Goal: Download file/media

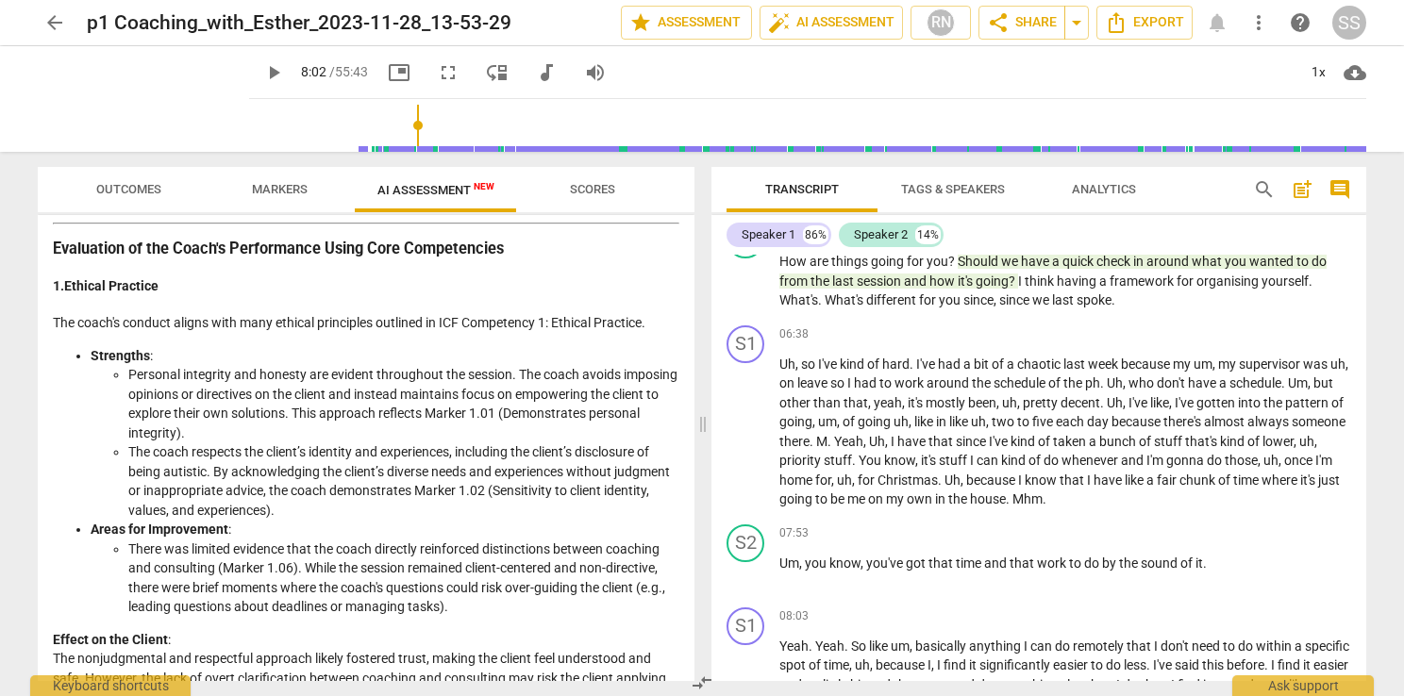
scroll to position [472, 0]
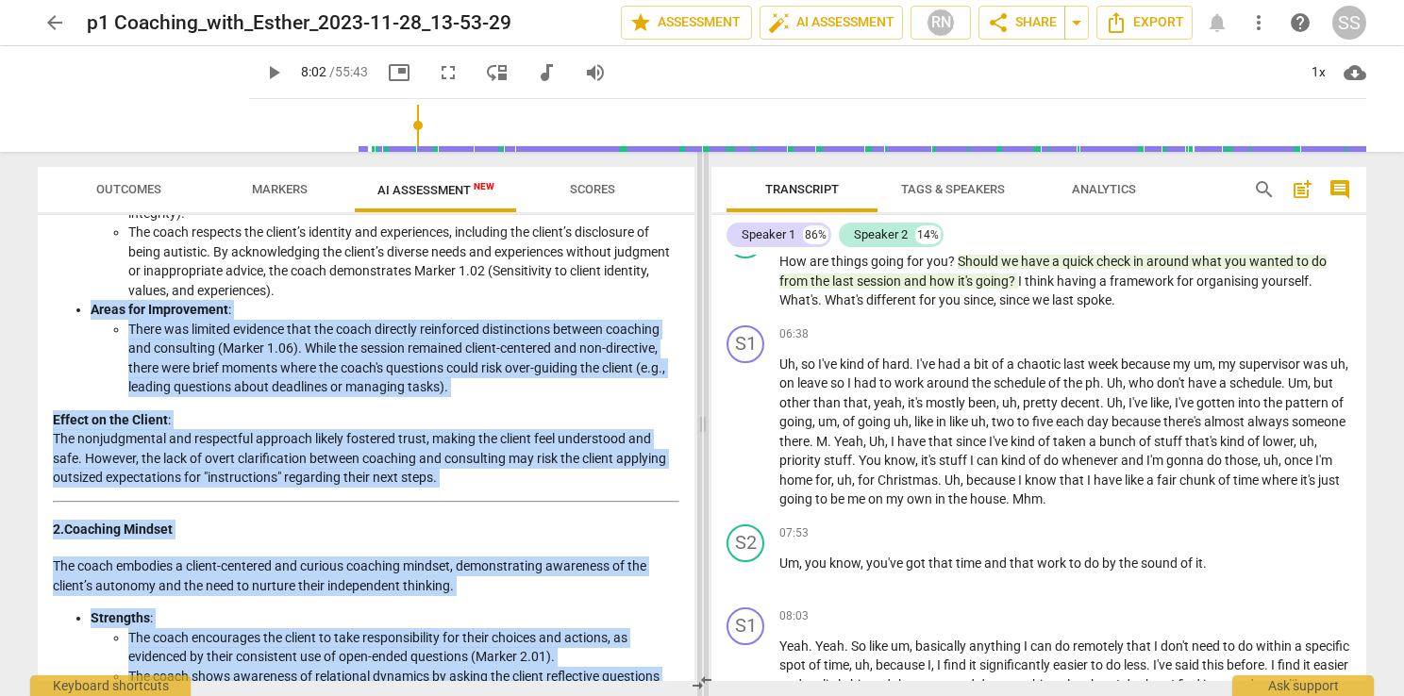
drag, startPoint x: 694, startPoint y: 293, endPoint x: 708, endPoint y: 553, distance: 259.8
click at [708, 553] on div "Outcomes Markers AI Assessment New Scores Disclaimer: AI can make mistakes. Con…" at bounding box center [702, 424] width 1359 height 544
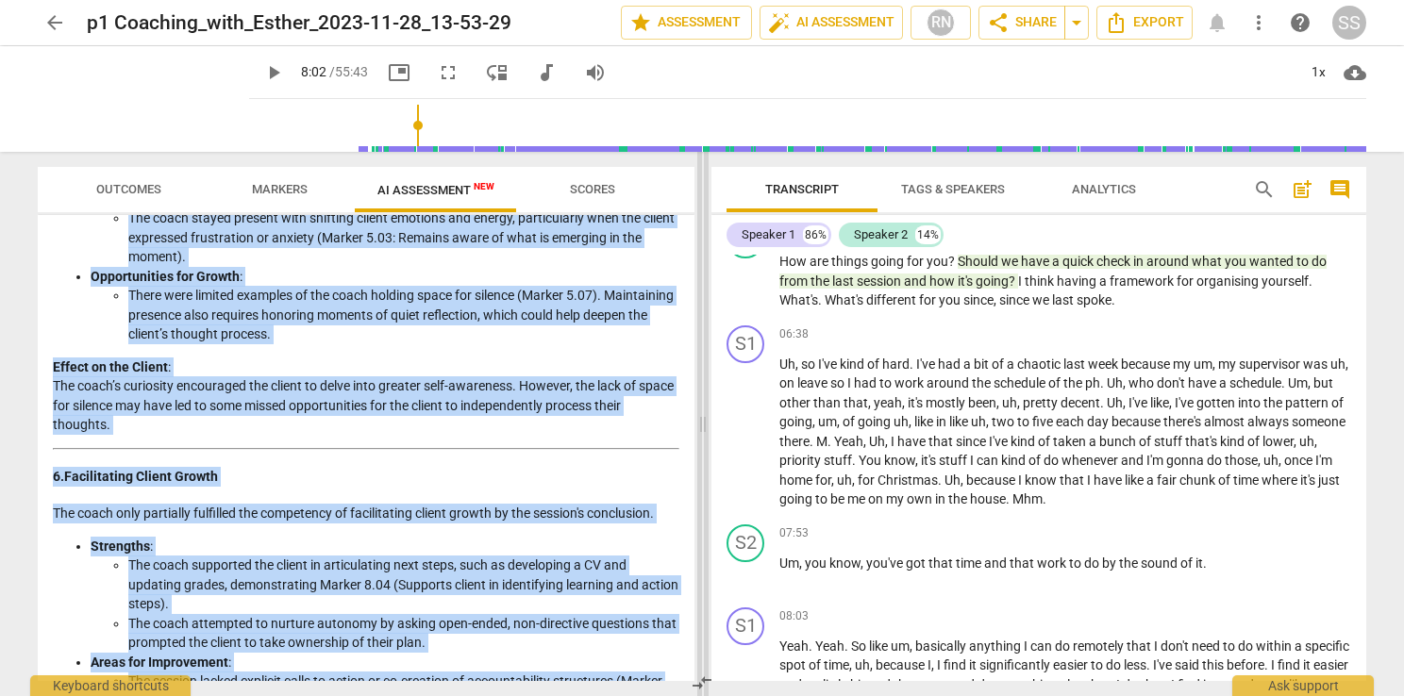
scroll to position [2777, 0]
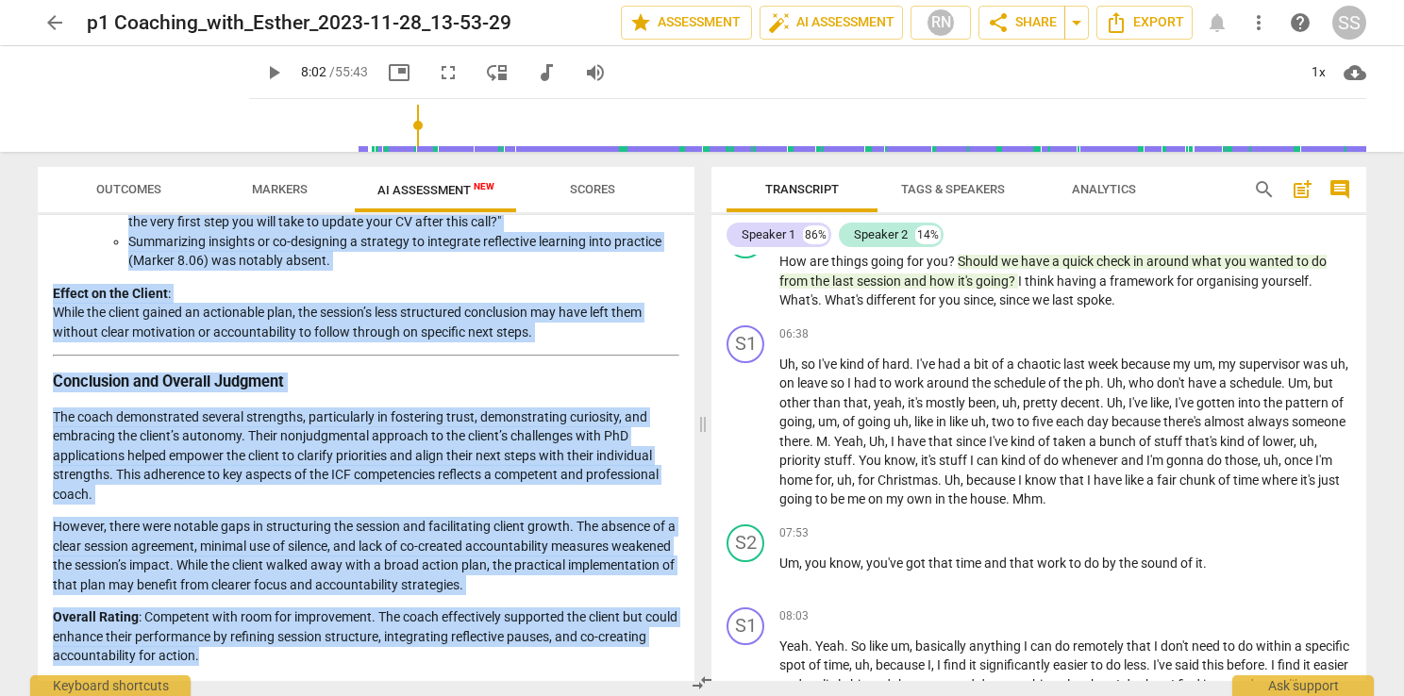
click at [340, 584] on p "However, there were notable gaps in structuring the session and facilitating cl…" at bounding box center [366, 555] width 627 height 77
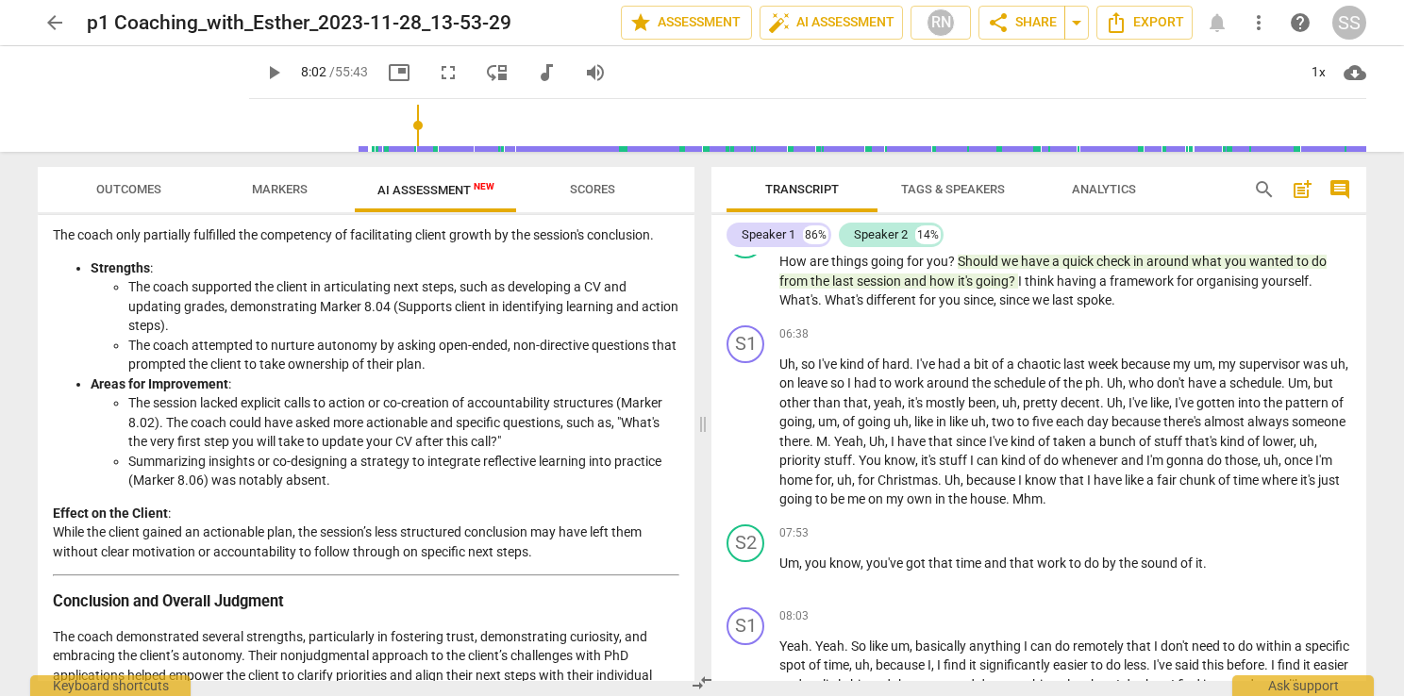
scroll to position [2494, 0]
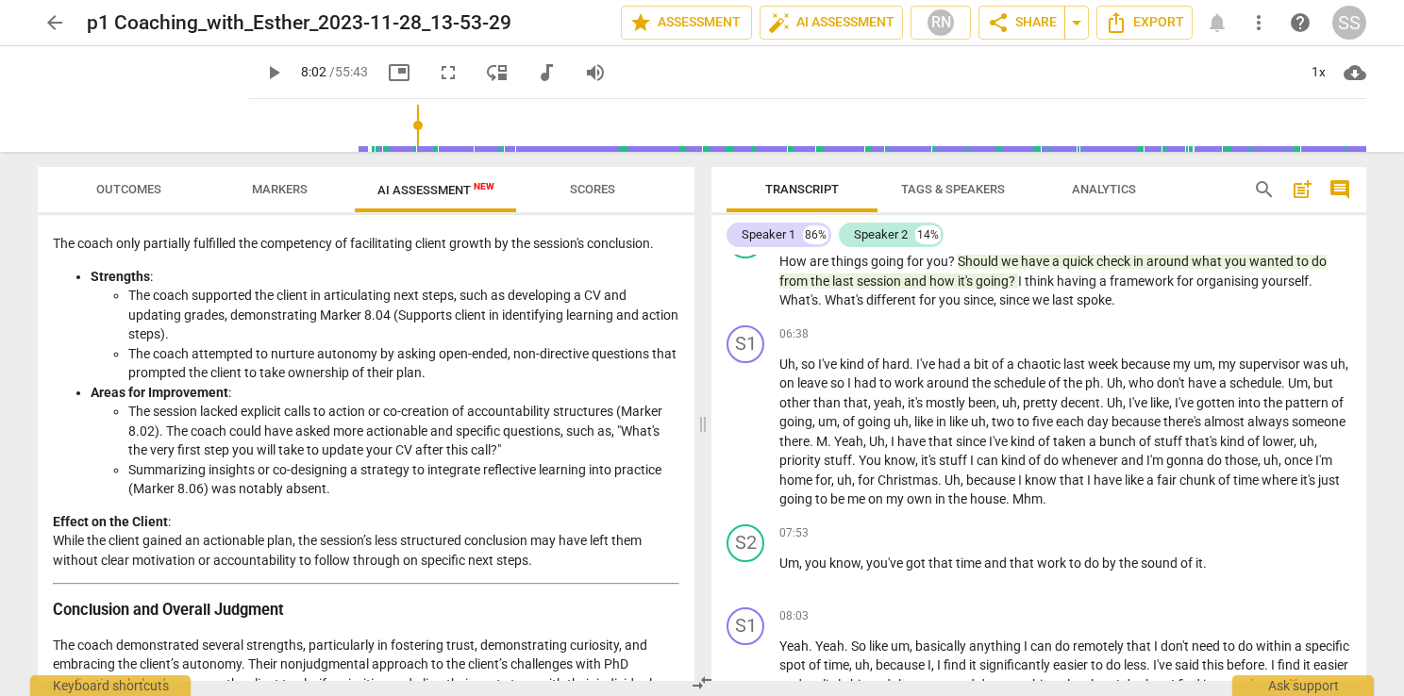
click at [134, 191] on span "Outcomes" at bounding box center [128, 189] width 65 height 14
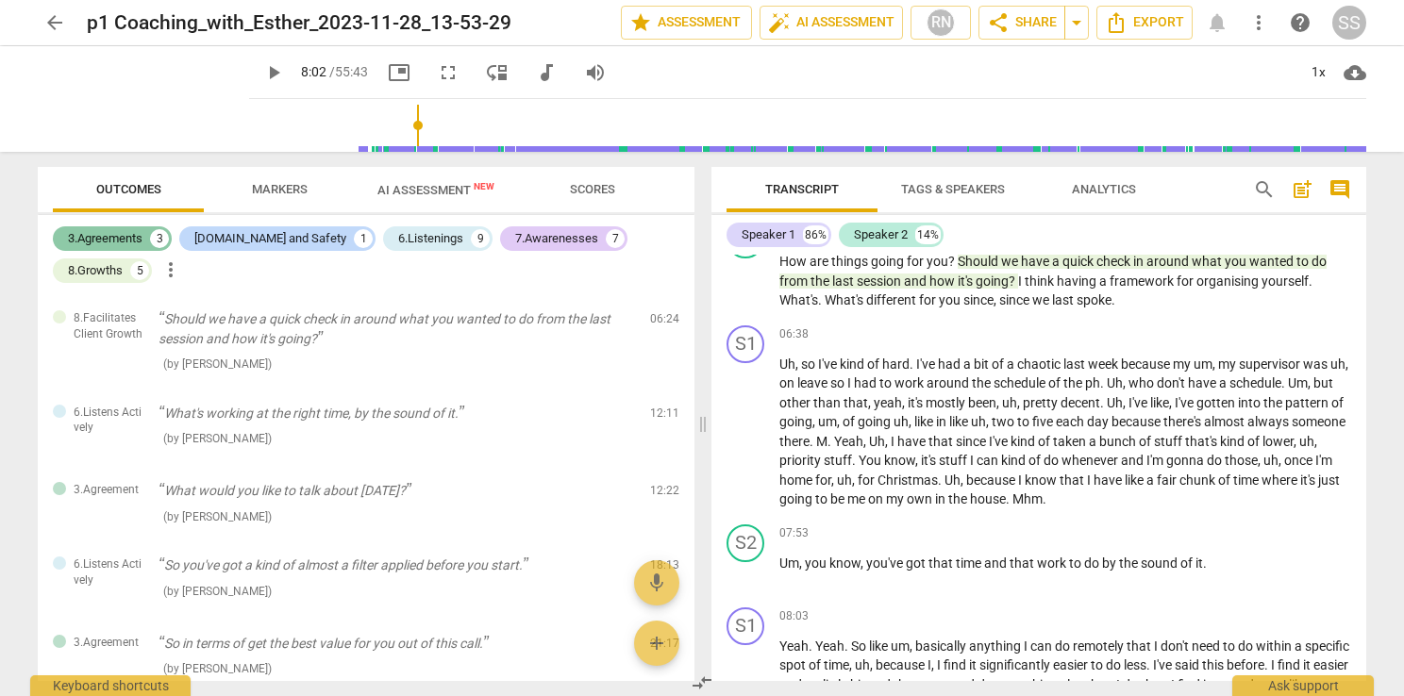
click at [113, 243] on div "3.Agreements" at bounding box center [105, 238] width 75 height 19
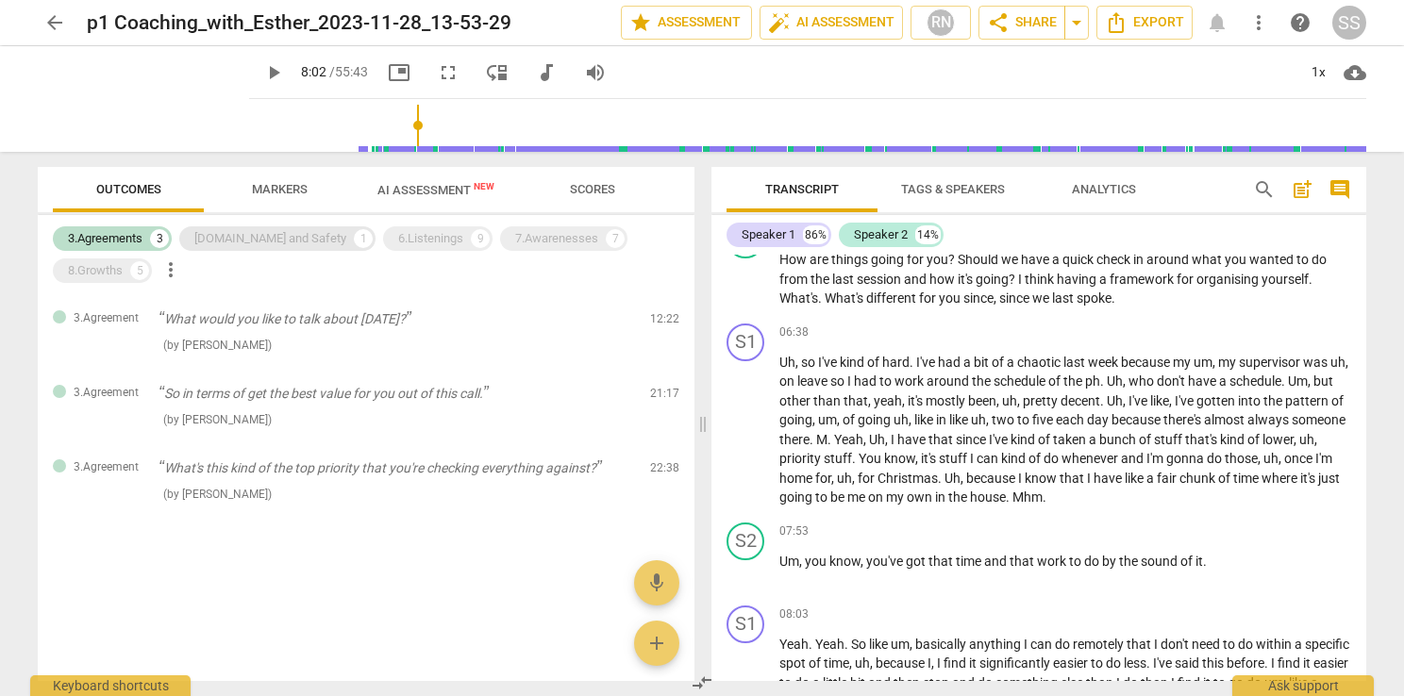
click at [213, 231] on div "[DOMAIN_NAME] and Safety" at bounding box center [270, 238] width 152 height 19
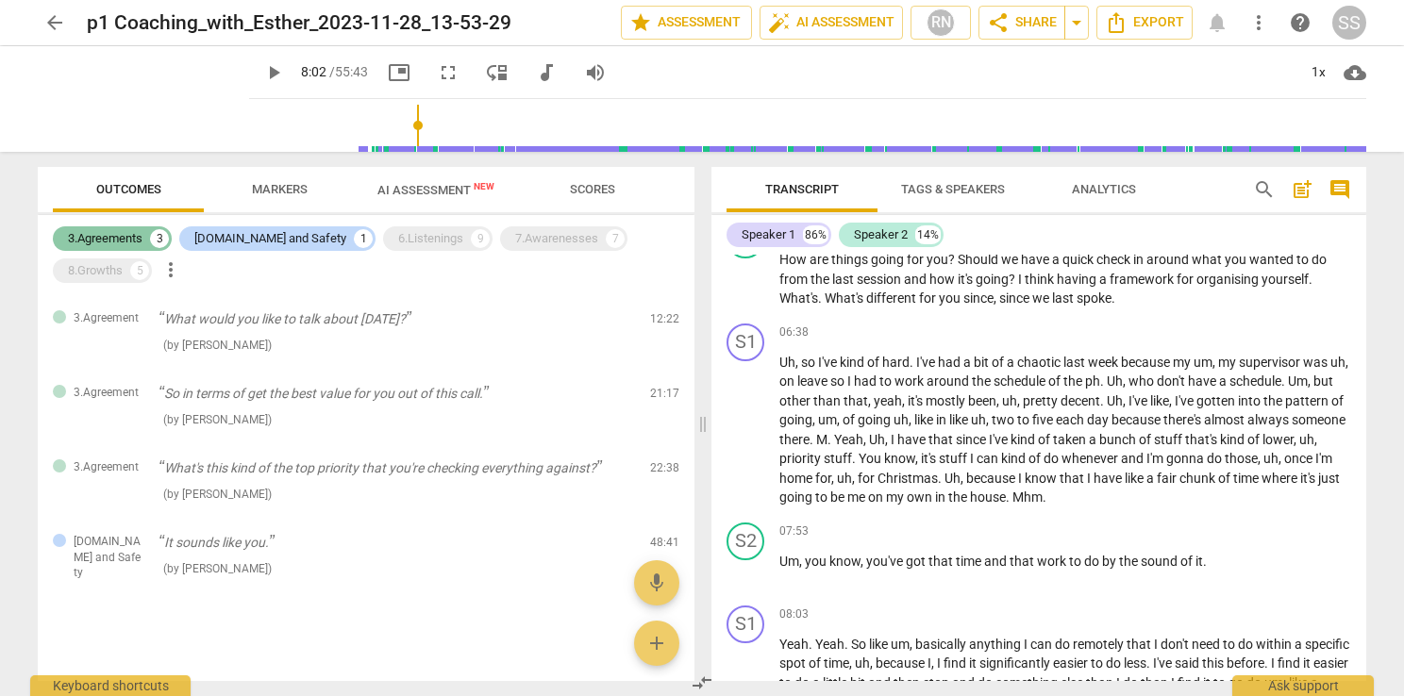
click at [106, 237] on div "3.Agreements" at bounding box center [105, 238] width 75 height 19
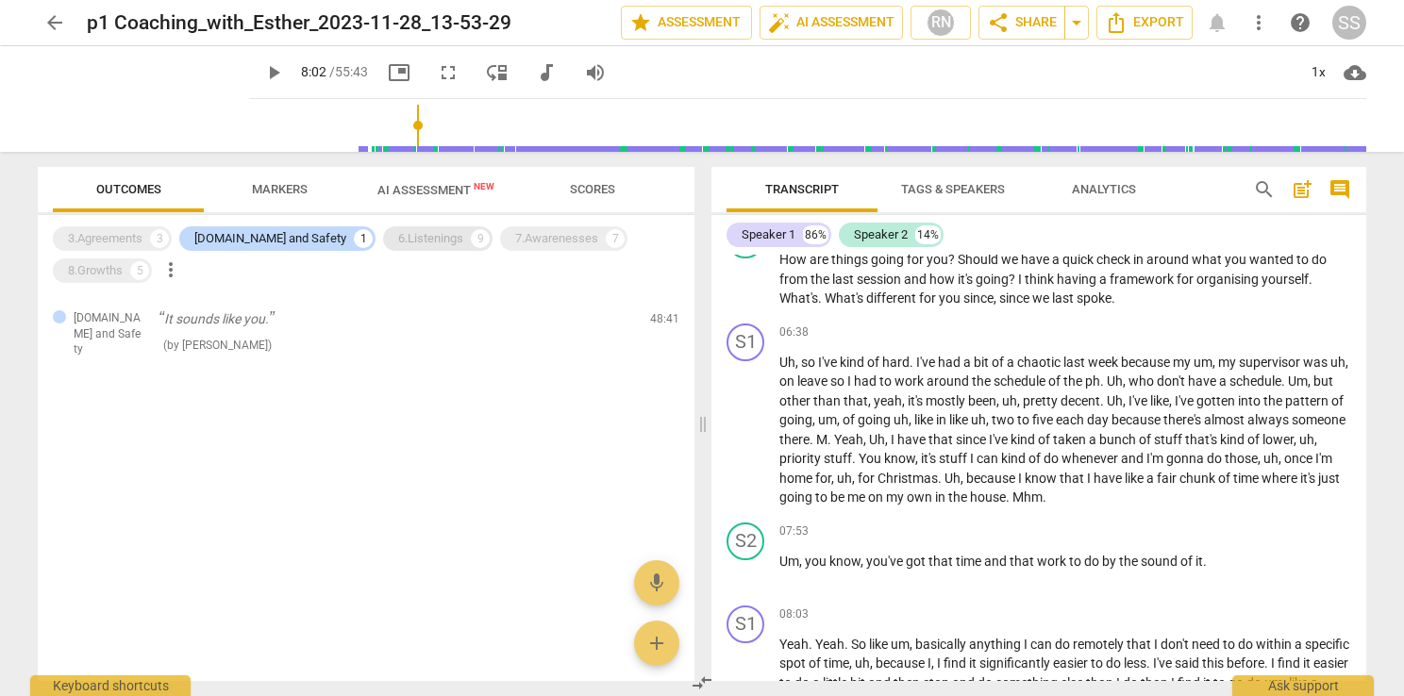
click at [398, 232] on div "6.Listenings" at bounding box center [430, 238] width 65 height 19
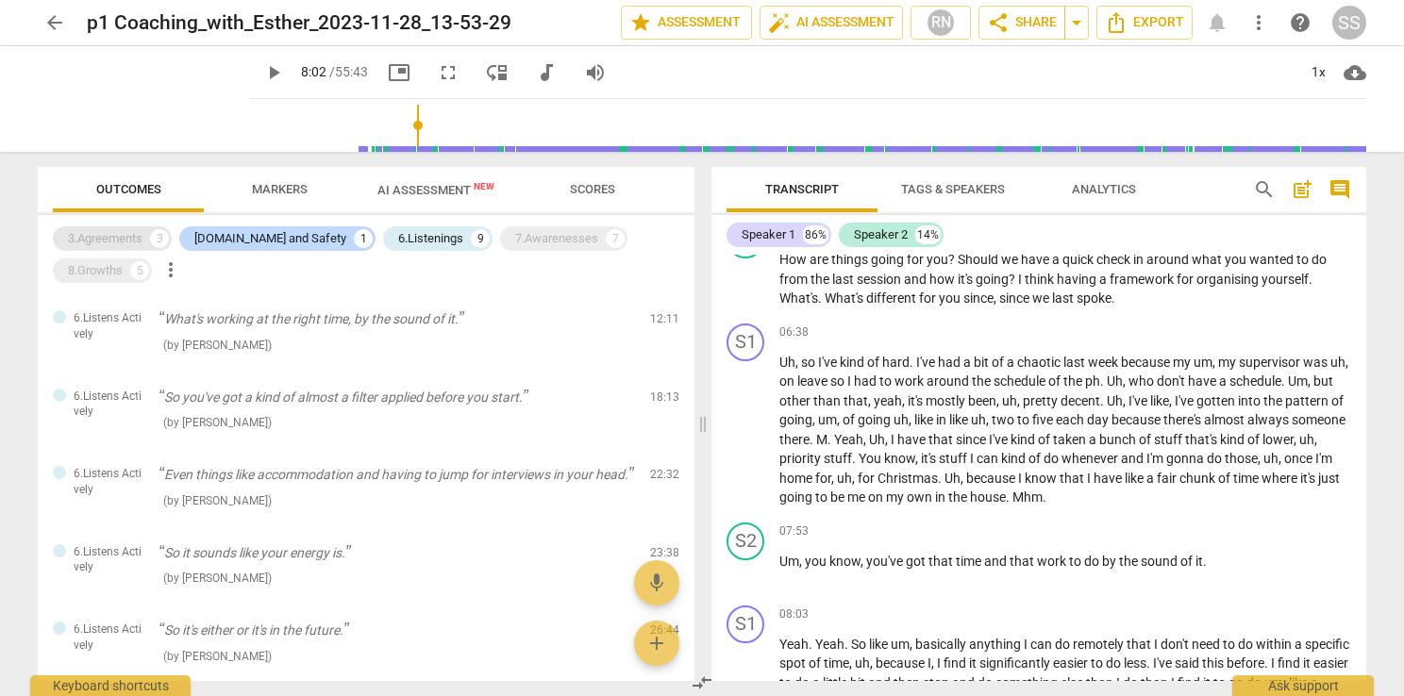
click at [97, 239] on div "3.Agreements" at bounding box center [105, 238] width 75 height 19
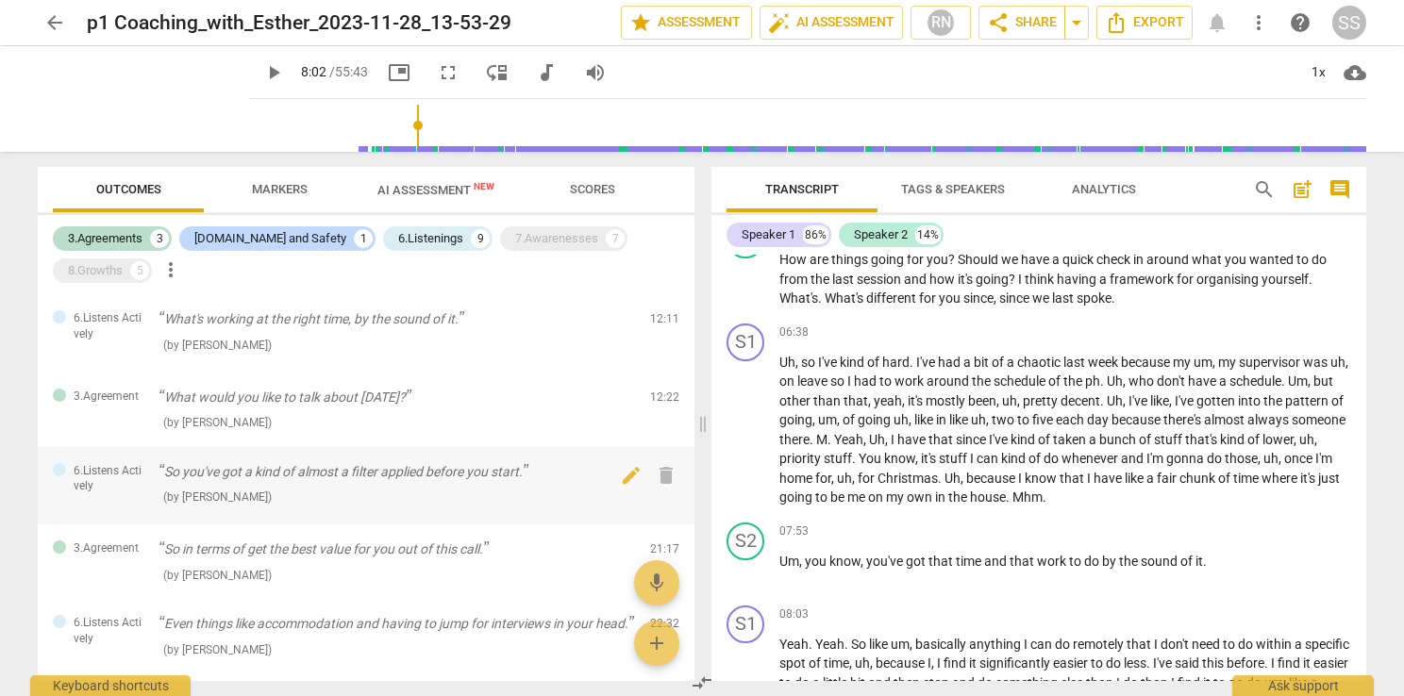
scroll to position [94, 0]
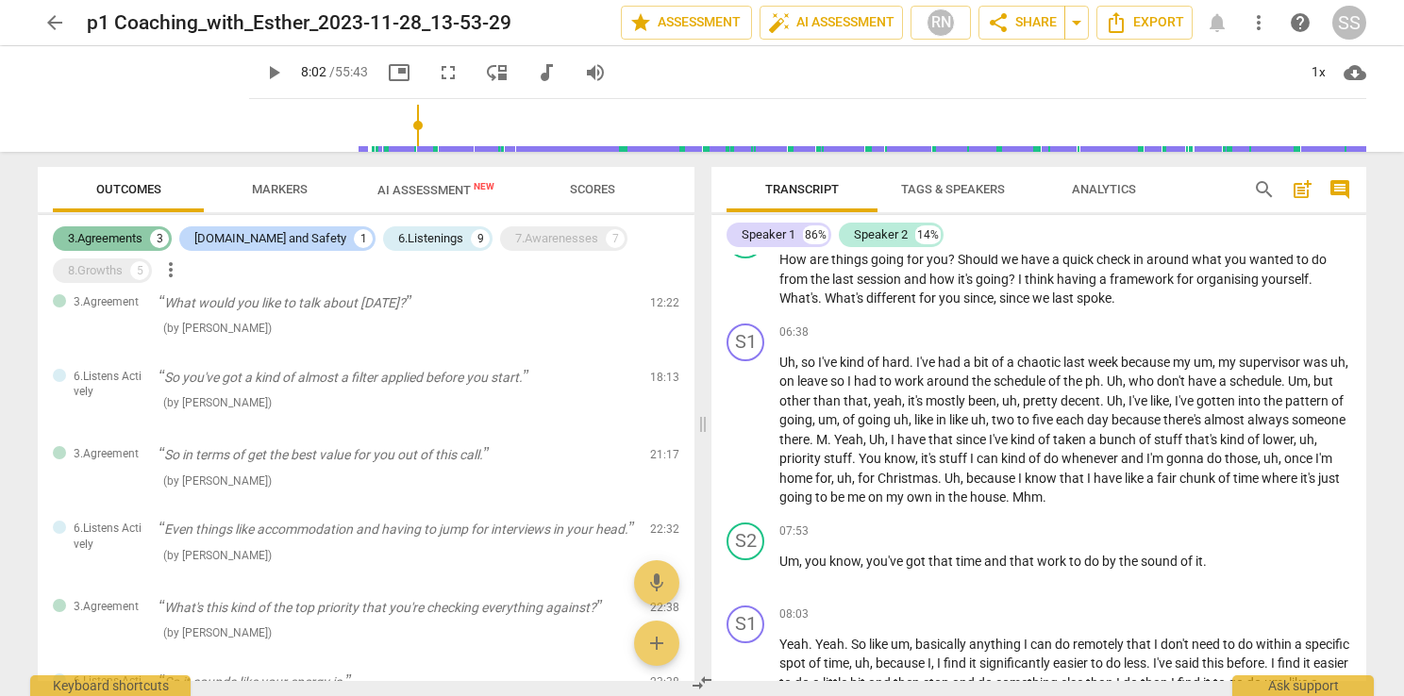
click at [125, 243] on div "3.Agreements" at bounding box center [105, 238] width 75 height 19
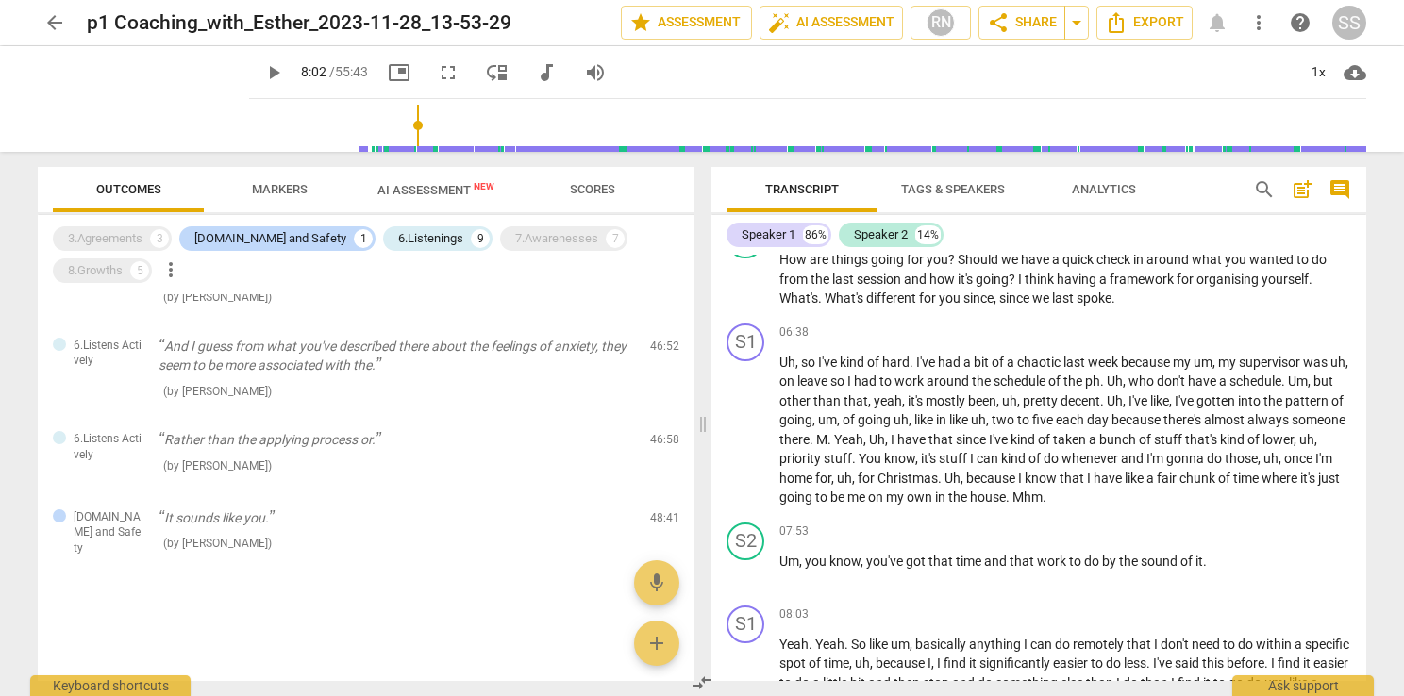
scroll to position [208, 0]
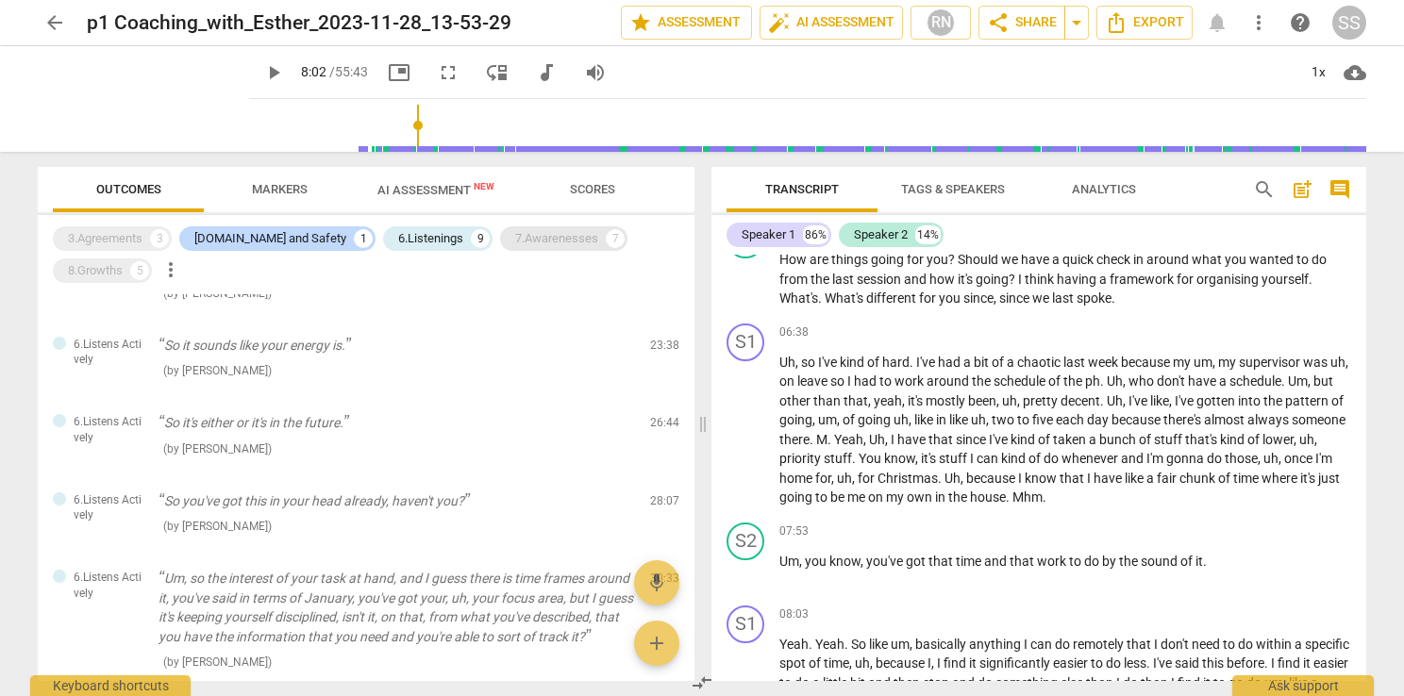
click at [515, 244] on div "7.Awarenesses" at bounding box center [556, 238] width 83 height 19
click at [257, 247] on div "[DOMAIN_NAME] and Safety" at bounding box center [270, 238] width 152 height 19
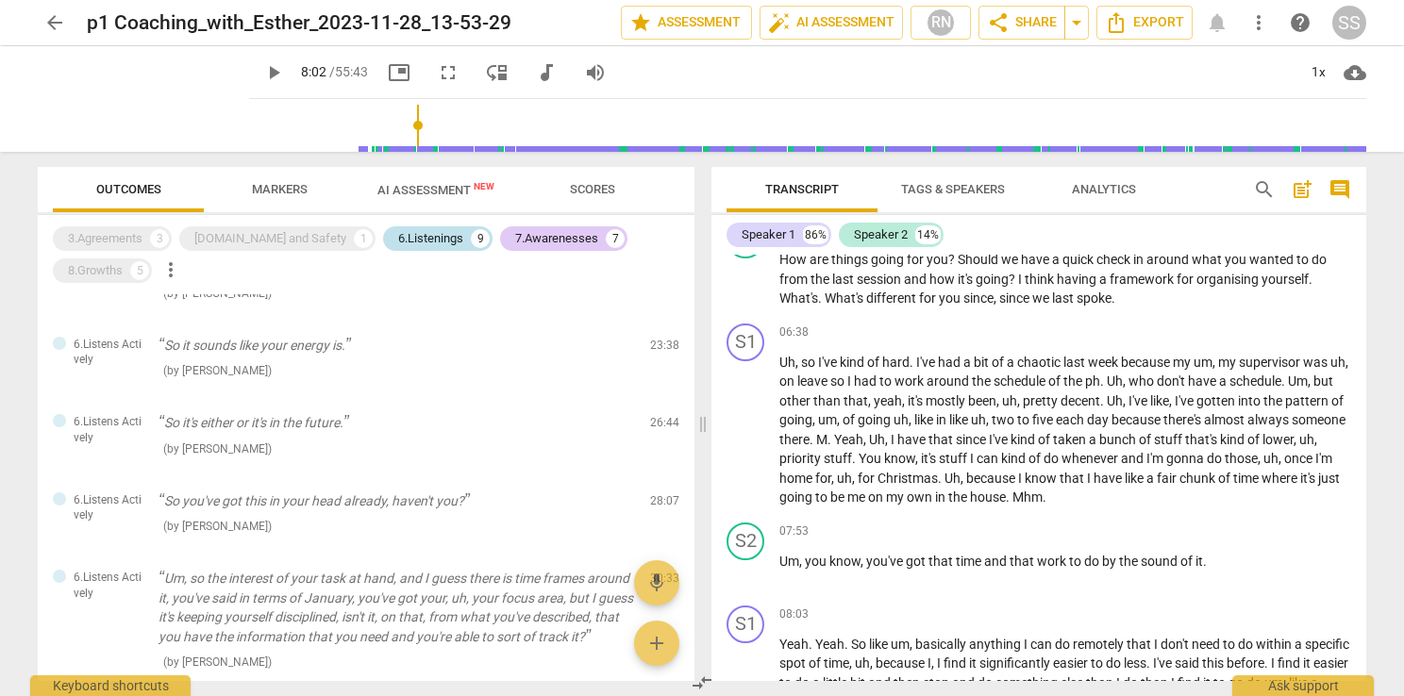
click at [398, 247] on div "6.Listenings" at bounding box center [430, 238] width 65 height 19
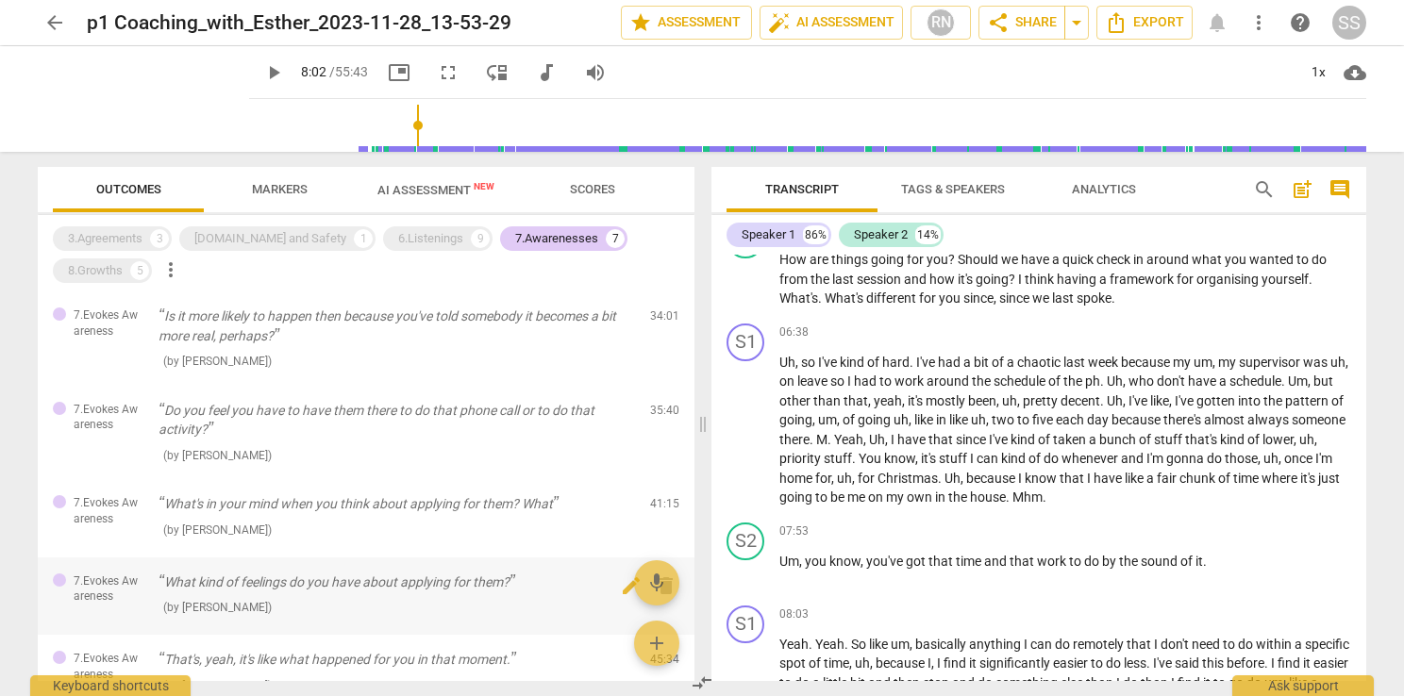
scroll to position [0, 0]
click at [1134, 21] on span "Export" at bounding box center [1144, 22] width 79 height 23
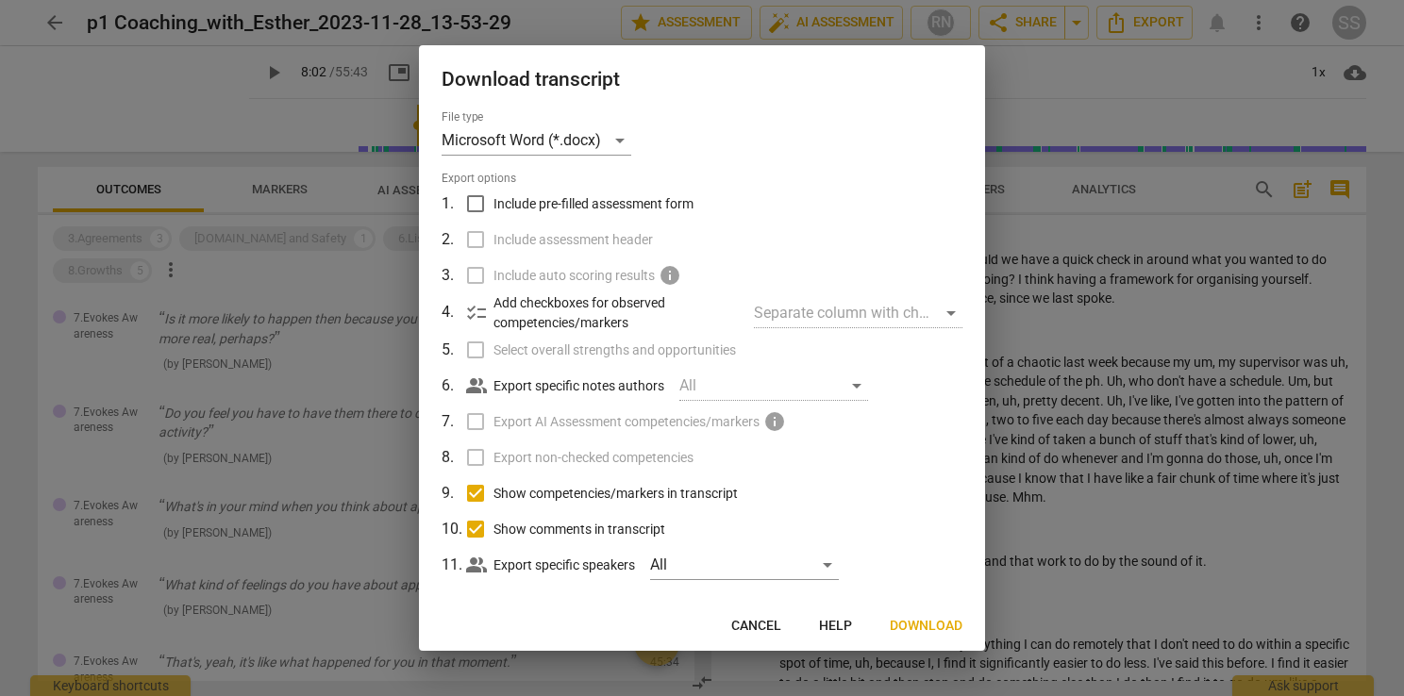
click at [473, 495] on input "Show competencies/markers in transcript" at bounding box center [476, 494] width 36 height 36
click at [463, 493] on input "Show competencies/markers in transcript" at bounding box center [476, 494] width 36 height 36
checkbox input "true"
click at [911, 621] on span "Download" at bounding box center [926, 626] width 73 height 19
